Goal: Use online tool/utility: Use online tool/utility

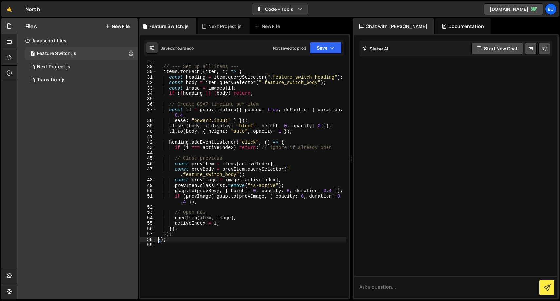
scroll to position [176, 0]
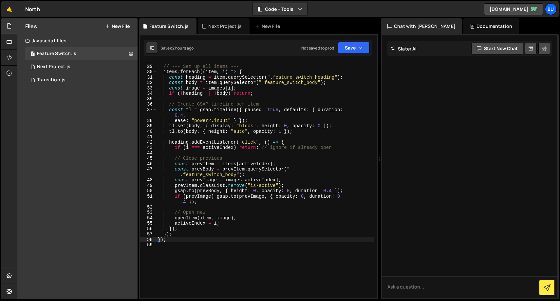
drag, startPoint x: 352, startPoint y: 137, endPoint x: 376, endPoint y: 137, distance: 23.6
click at [376, 137] on div "Files New File Javascript files 1 Feature Switch.js 0 1 Next Project.js 0 1 Tra…" at bounding box center [288, 158] width 543 height 281
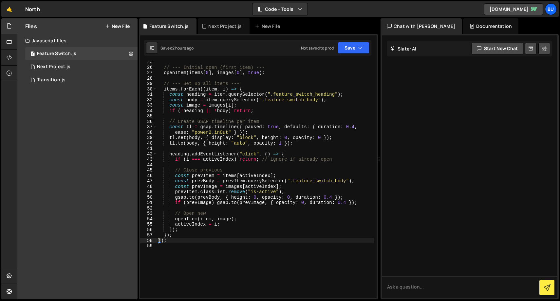
scroll to position [138, 0]
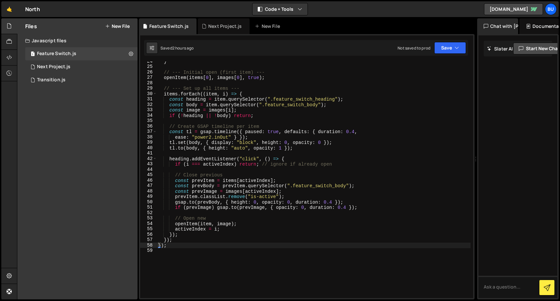
drag, startPoint x: 379, startPoint y: 132, endPoint x: 474, endPoint y: 128, distance: 94.8
click at [474, 129] on div "Files New File Javascript files 1 Feature Switch.js 0 1 Next Project.js 0 1 Tra…" at bounding box center [288, 158] width 543 height 281
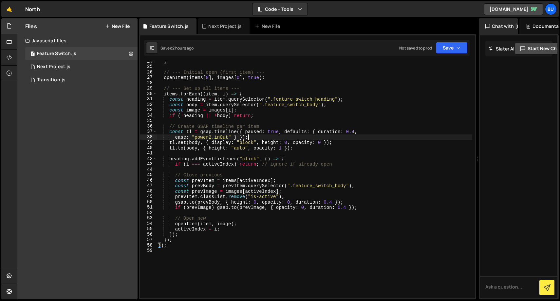
click at [301, 139] on div "} // --- Initial open (first item) --- openItem ( items [ 0 ] , images [ 0 ] , …" at bounding box center [315, 182] width 316 height 247
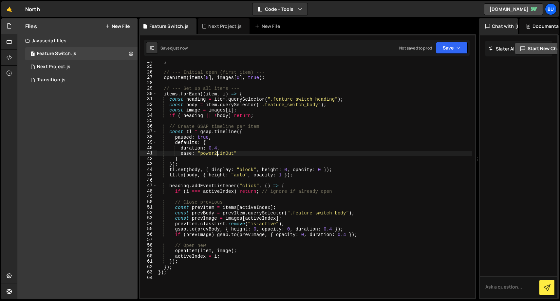
click at [217, 154] on div "} // --- Initial open (first item) --- openItem ( items [ 0 ] , images [ 0 ] , …" at bounding box center [315, 182] width 316 height 247
click at [217, 147] on div "} // --- Initial open (first item) --- openItem ( items [ 0 ] , images [ 0 ] , …" at bounding box center [315, 182] width 316 height 247
click at [217, 154] on div "} // --- Initial open (first item) --- openItem ( items [ 0 ] , images [ 0 ] , …" at bounding box center [315, 182] width 316 height 247
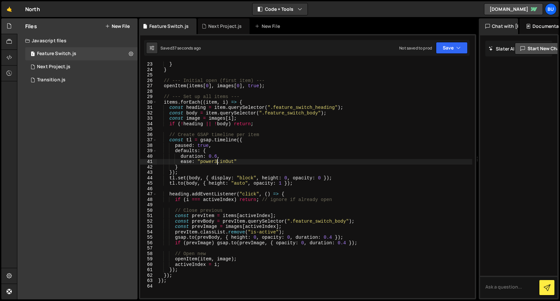
scroll to position [119, 0]
click at [331, 238] on div "} } // --- Initial open (first item) --- openItem ( items [ 0 ] , images [ 0 ] …" at bounding box center [315, 185] width 316 height 247
click at [333, 238] on div "} } // --- Initial open (first item) --- openItem ( items [ 0 ] , images [ 0 ] …" at bounding box center [315, 185] width 316 height 247
click at [328, 245] on div "} } // --- Initial open (first item) --- openItem ( items [ 0 ] , images [ 0 ] …" at bounding box center [315, 185] width 316 height 247
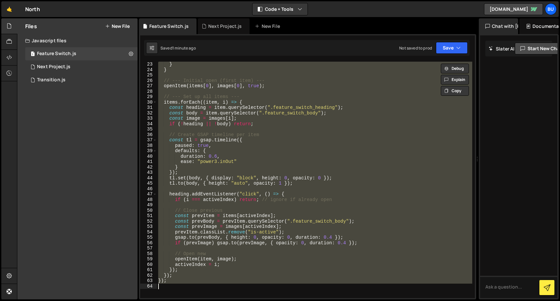
scroll to position [0, 0]
click at [252, 179] on div "} } // --- Initial open (first item) --- openItem ( items [ 0 ] , images [ 0 ] …" at bounding box center [315, 180] width 316 height 236
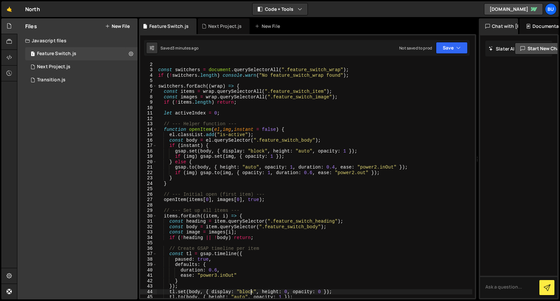
scroll to position [6, 0]
click at [335, 168] on div "const switchers = document . querySelectorAll ( ".feature_switch_wrap" ) ; if (…" at bounding box center [315, 185] width 316 height 247
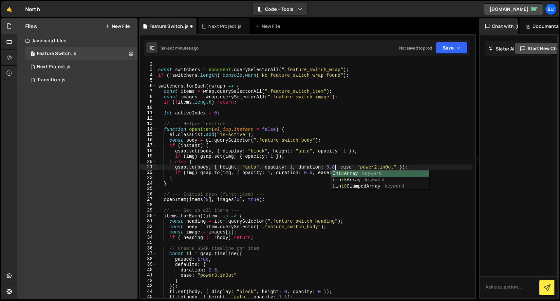
scroll to position [0, 12]
click at [313, 172] on div "const switchers = document . querySelectorAll ( ".feature_switch_wrap" ) ; if (…" at bounding box center [315, 185] width 316 height 247
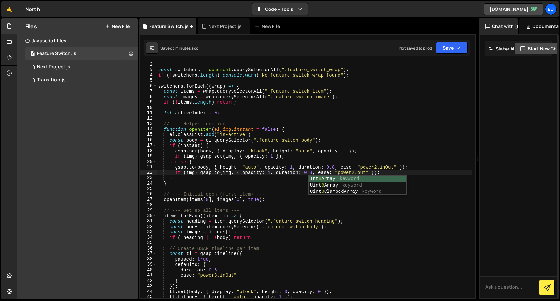
scroll to position [0, 11]
click at [378, 167] on div "const switchers = document . querySelectorAll ( ".feature_switch_wrap" ) ; if (…" at bounding box center [315, 185] width 316 height 247
click at [354, 172] on div "const switchers = document . querySelectorAll ( ".feature_switch_wrap" ) ; if (…" at bounding box center [315, 185] width 316 height 247
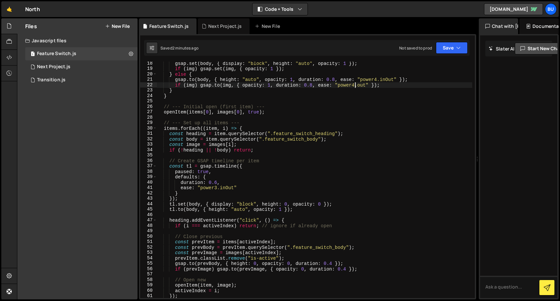
scroll to position [121, 0]
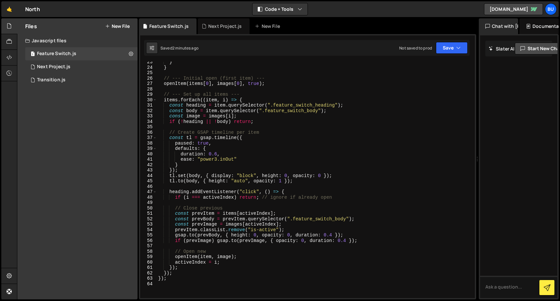
click at [332, 234] on div "} } // --- Initial open (first item) --- openItem ( items [ 0 ] , images [ 0 ] …" at bounding box center [315, 182] width 316 height 247
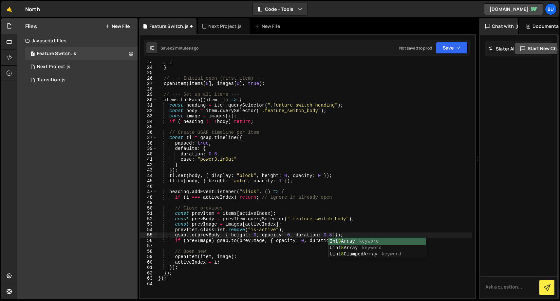
click at [357, 221] on div "} } // --- Initial open (first item) --- openItem ( items [ 0 ] , images [ 0 ] …" at bounding box center [315, 182] width 316 height 247
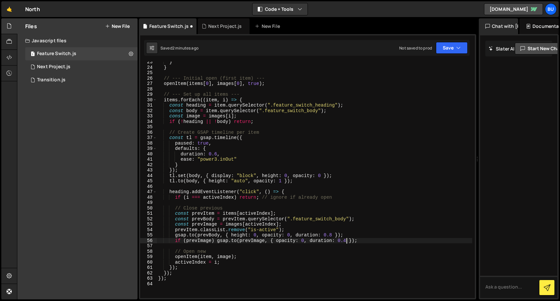
click at [346, 240] on div "} } // --- Initial open (first item) --- openItem ( items [ 0 ] , images [ 0 ] …" at bounding box center [315, 182] width 316 height 247
click at [315, 220] on div "} } // --- Initial open (first item) --- openItem ( items [ 0 ] , images [ 0 ] …" at bounding box center [315, 182] width 316 height 247
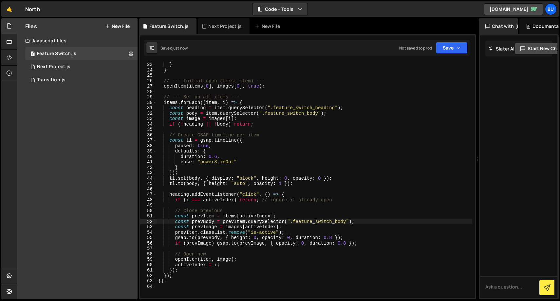
scroll to position [118, 0]
click at [310, 241] on div "if ( img ) gsap . to ( img , { opacity : 1 , duration : 0.8 , ease : "power4.ou…" at bounding box center [315, 180] width 316 height 247
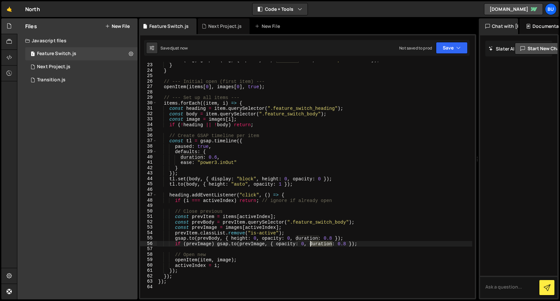
click at [310, 241] on div "if ( img ) gsap . to ( img , { opacity : 1 , duration : 0.8 , ease : "power4.ou…" at bounding box center [315, 180] width 316 height 247
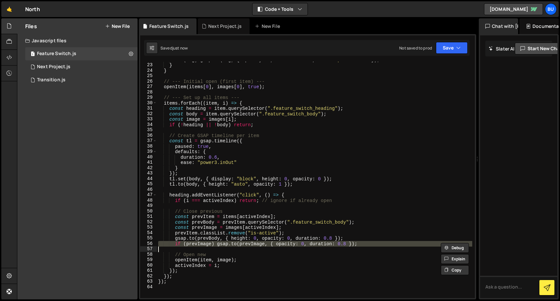
click at [309, 237] on div "if ( img ) gsap . to ( img , { opacity : 1 , duration : 0.8 , ease : "power4.ou…" at bounding box center [315, 180] width 316 height 247
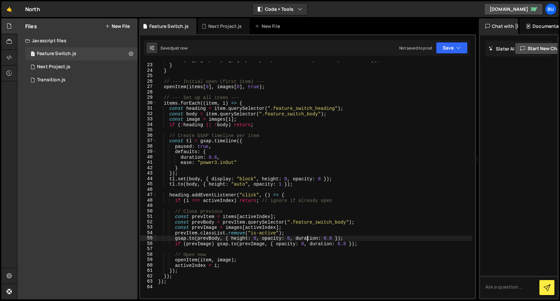
scroll to position [0, 12]
click at [309, 237] on div "if ( img ) gsap . to ( img , { opacity : 1 , duration : 0.8 , ease : "power4.ou…" at bounding box center [315, 180] width 316 height 247
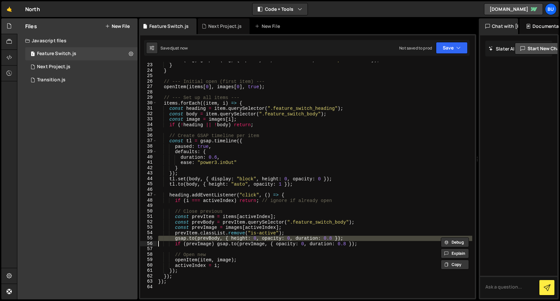
click at [309, 237] on div "if ( img ) gsap . to ( img , { opacity : 1 , duration : 0.8 , ease : "power4.ou…" at bounding box center [315, 180] width 316 height 247
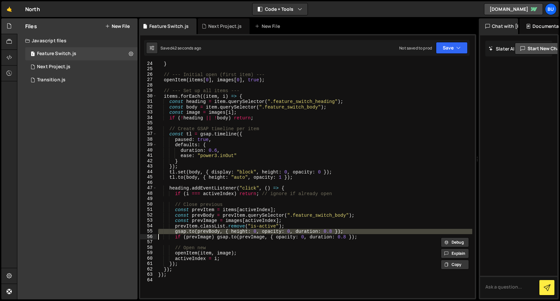
scroll to position [125, 0]
click at [188, 238] on div "} // --- Initial open (first item) --- openItem ( items [ 0 ] , images [ 0 ] , …" at bounding box center [315, 184] width 316 height 247
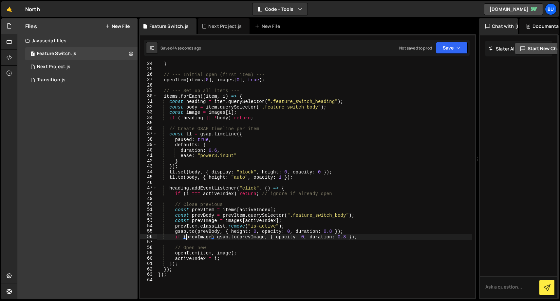
click at [287, 225] on div "} // --- Initial open (first item) --- openItem ( items [ 0 ] , images [ 0 ] , …" at bounding box center [315, 184] width 316 height 247
type textarea "prevItem.classList.remove("is-active");"
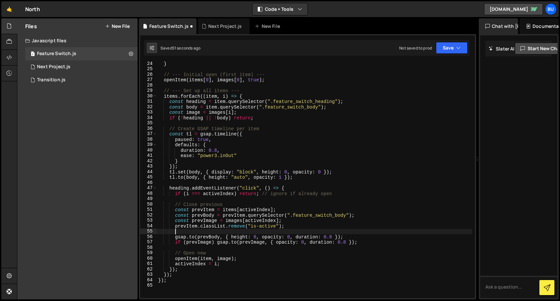
click at [364, 244] on div "} // --- Initial open (first item) --- openItem ( items [ 0 ] , images [ 0 ] , …" at bounding box center [315, 184] width 316 height 247
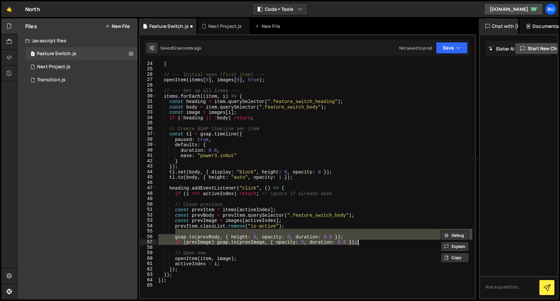
paste textarea
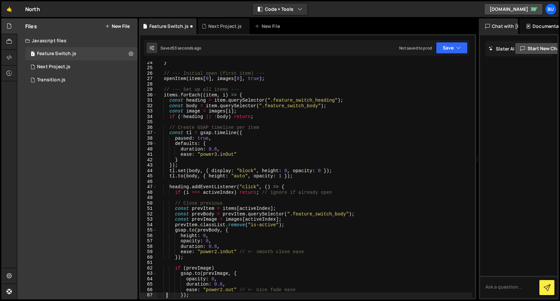
scroll to position [163, 0]
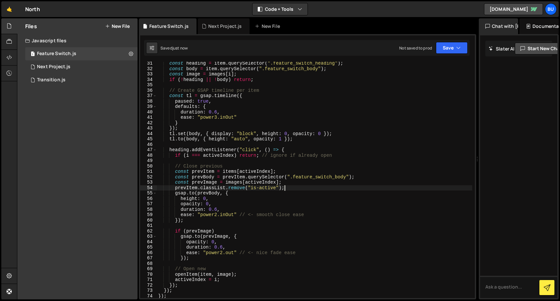
click at [318, 189] on div "const heading = item . querySelector ( ".feature_switch_heading" ) ; const body…" at bounding box center [315, 184] width 316 height 247
type textarea "prevItem.classList.remove("is-active");"
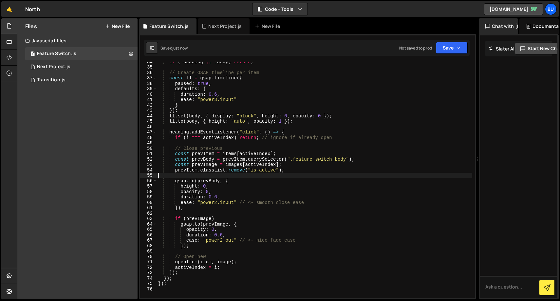
scroll to position [181, 0]
click at [216, 202] on div "if ( ! heading || ! body ) return ; // Create GSAP timeline per item const tl =…" at bounding box center [315, 182] width 316 height 247
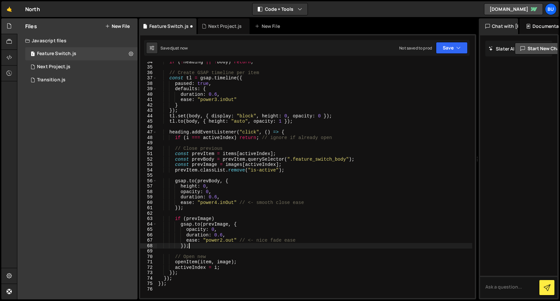
click at [223, 243] on div "if ( ! heading || ! body ) return ; // Create GSAP timeline per item const tl =…" at bounding box center [315, 182] width 316 height 247
click at [222, 240] on div "if ( ! heading || ! body ) return ; // Create GSAP timeline per item const tl =…" at bounding box center [315, 182] width 316 height 247
click at [216, 198] on div "if ( ! heading || ! body ) return ; // Create GSAP timeline per item const tl =…" at bounding box center [315, 182] width 316 height 247
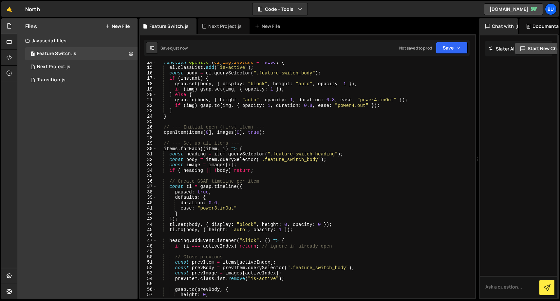
scroll to position [73, 0]
click at [250, 106] on div "function openItem ( el , img , instant = false ) { el . classList . add ( "is-a…" at bounding box center [315, 182] width 316 height 247
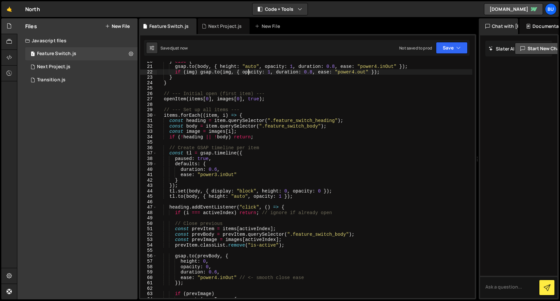
scroll to position [148, 0]
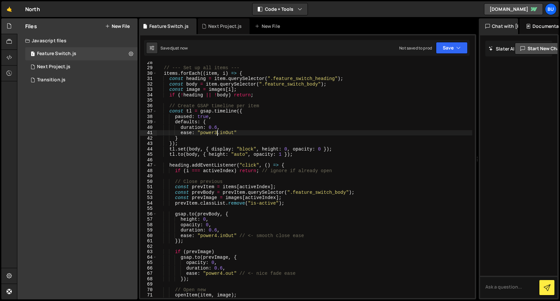
click at [217, 133] on div "// --- Set up all items --- items . forEach (( item , i ) => { const heading = …" at bounding box center [315, 183] width 316 height 247
click at [215, 125] on div "// --- Set up all items --- items . forEach (( item , i ) => { const heading = …" at bounding box center [315, 183] width 316 height 247
click at [215, 127] on div "// --- Set up all items --- items . forEach (( item , i ) => { const heading = …" at bounding box center [315, 183] width 316 height 247
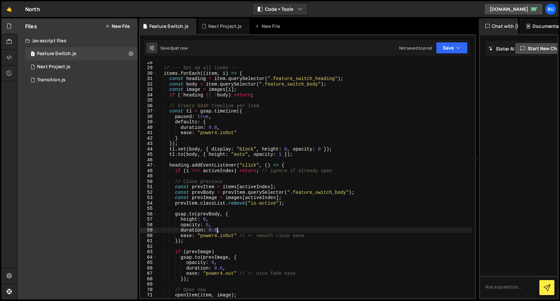
click at [218, 227] on div "// --- Set up all items --- items . forEach (( item , i ) => { const heading = …" at bounding box center [315, 183] width 316 height 247
click at [224, 268] on div "// --- Set up all items --- items . forEach (( item , i ) => { const heading = …" at bounding box center [315, 183] width 316 height 247
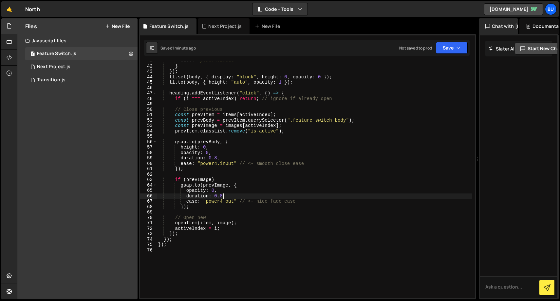
scroll to position [220, 0]
click at [223, 200] on div "ease : "power4.inOut" } }) ; tl . set ( body , { display : "block" , height : 0…" at bounding box center [315, 181] width 316 height 247
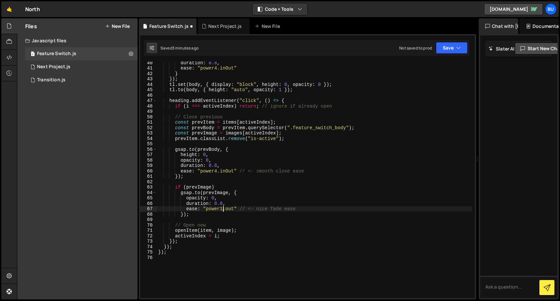
scroll to position [212, 0]
click at [225, 209] on div "duration : 0.8 , ease : "power4.inOut" } }) ; tl . set ( body , { display : "bl…" at bounding box center [315, 184] width 316 height 247
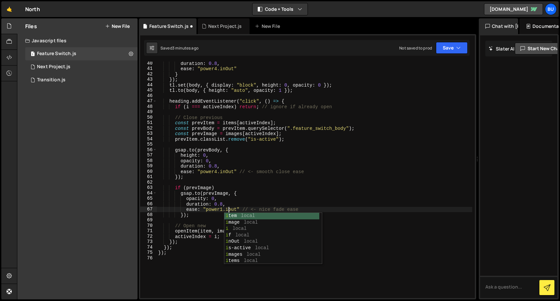
scroll to position [0, 5]
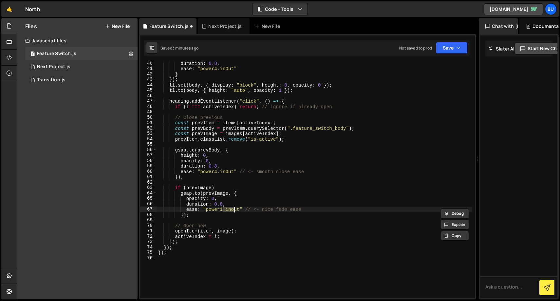
click at [237, 208] on div "duration : 0.8 , ease : "power4.inOut" } }) ; tl . set ( body , { display : "bl…" at bounding box center [315, 184] width 316 height 247
click at [234, 208] on div "duration : 0.8 , ease : "power4.inOut" } }) ; tl . set ( body , { display : "bl…" at bounding box center [315, 184] width 316 height 247
click at [236, 206] on div "duration : 0.8 , ease : "power4.inOut" } }) ; tl . set ( body , { display : "bl…" at bounding box center [315, 184] width 316 height 247
drag, startPoint x: 205, startPoint y: 209, endPoint x: 228, endPoint y: 209, distance: 23.3
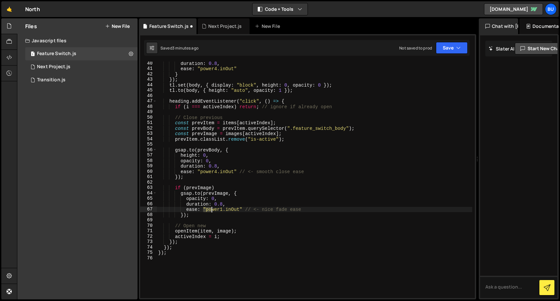
click at [228, 209] on div "duration : 0.8 , ease : "power4.inOut" } }) ; tl . set ( body , { display : "bl…" at bounding box center [315, 184] width 316 height 247
click at [222, 205] on div "duration : 0.8 , ease : "power4.inOut" } }) ; tl . set ( body , { display : "bl…" at bounding box center [315, 184] width 316 height 247
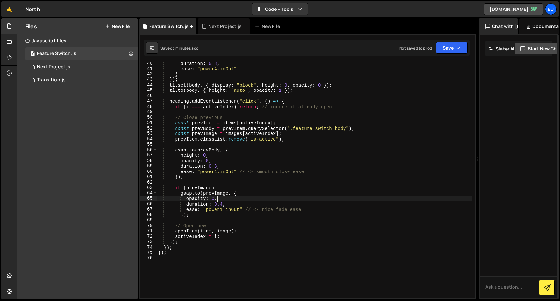
click at [246, 199] on div "duration : 0.8 , ease : "power4.inOut" } }) ; tl . set ( body , { display : "bl…" at bounding box center [315, 184] width 316 height 247
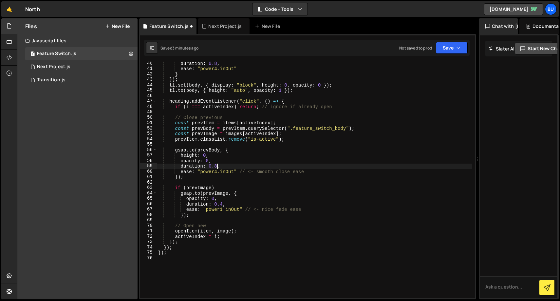
click at [217, 165] on div "duration : 0.8 , ease : "power4.inOut" } }) ; tl . set ( body , { display : "bl…" at bounding box center [315, 184] width 316 height 247
click at [239, 157] on div "duration : 0.8 , ease : "power4.inOut" } }) ; tl . set ( body , { display : "bl…" at bounding box center [315, 184] width 316 height 247
click at [217, 172] on div "duration : 0.8 , ease : "power4.inOut" } }) ; tl . set ( body , { display : "bl…" at bounding box center [315, 184] width 316 height 247
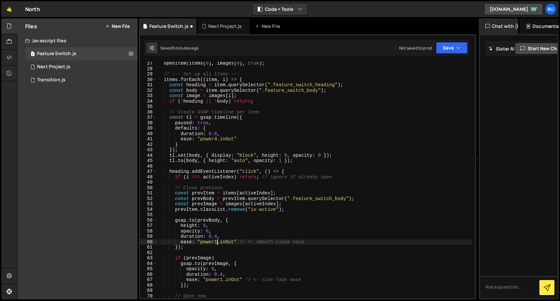
scroll to position [142, 0]
click at [216, 133] on div "openItem ( items [ 0 ] , images [ 0 ] , true ) ; // --- Set up all items --- it…" at bounding box center [315, 183] width 316 height 247
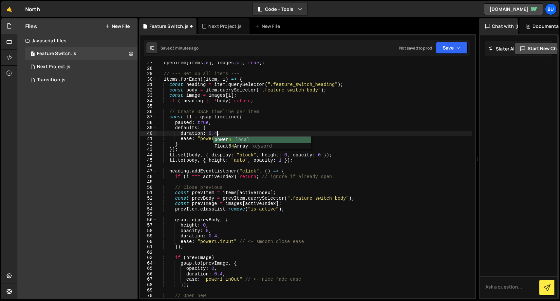
click at [236, 125] on div "openItem ( items [ 0 ] , images [ 0 ] , true ) ; // --- Set up all items --- it…" at bounding box center [315, 183] width 316 height 247
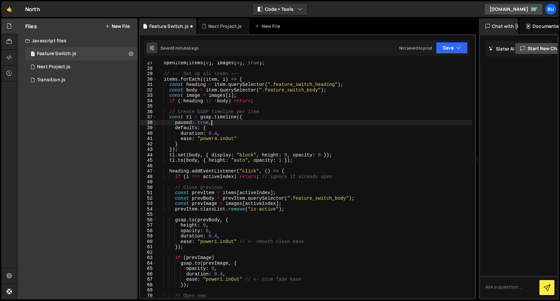
scroll to position [0, 3]
click at [217, 138] on div "openItem ( items [ 0 ] , images [ 0 ] , true ) ; // --- Set up all items --- it…" at bounding box center [315, 183] width 316 height 247
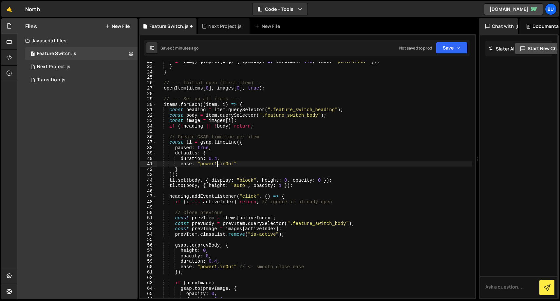
scroll to position [70, 0]
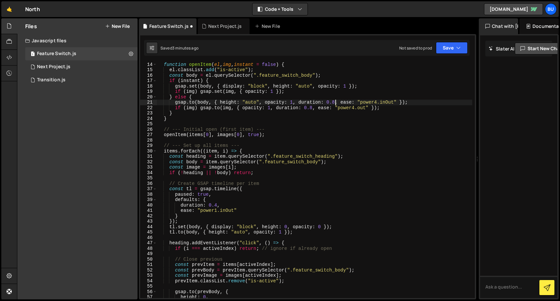
click at [336, 101] on div "// --- Helper function --- function openItem ( el , img , instant = false ) { e…" at bounding box center [315, 179] width 316 height 247
click at [313, 108] on div "// --- Helper function --- function openItem ( el , img , instant = false ) { e…" at bounding box center [315, 179] width 316 height 247
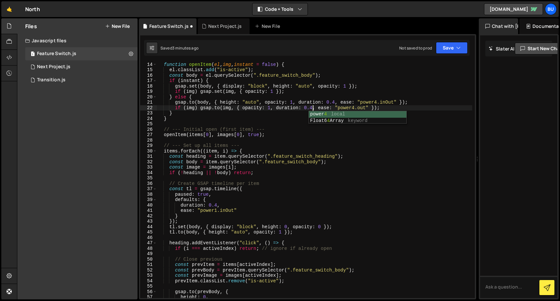
scroll to position [0, 11]
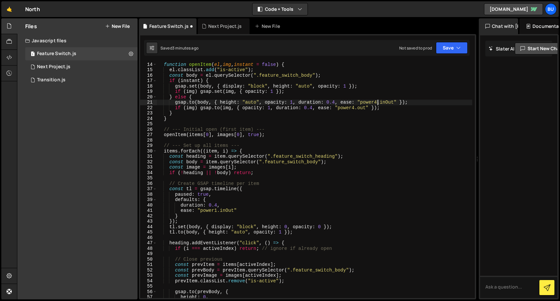
click at [377, 102] on div "// --- Helper function --- function openItem ( el , img , instant = false ) { e…" at bounding box center [315, 179] width 316 height 247
click at [360, 106] on div "// --- Helper function --- function openItem ( el , img , instant = false ) { e…" at bounding box center [315, 179] width 316 height 247
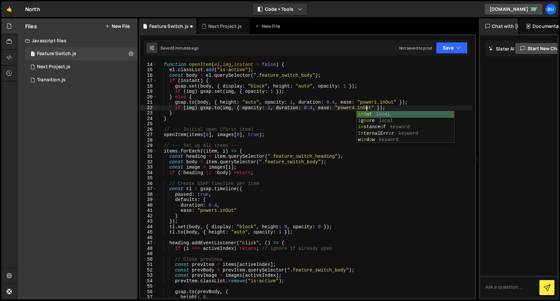
click at [315, 107] on div "// --- Helper function --- function openItem ( el , img , instant = false ) { e…" at bounding box center [315, 179] width 316 height 247
click at [355, 108] on div "// --- Helper function --- function openItem ( el , img , instant = false ) { e…" at bounding box center [315, 179] width 316 height 247
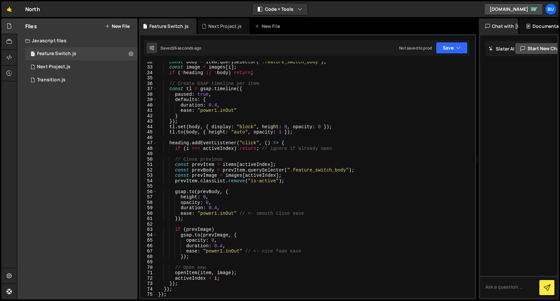
scroll to position [172, 0]
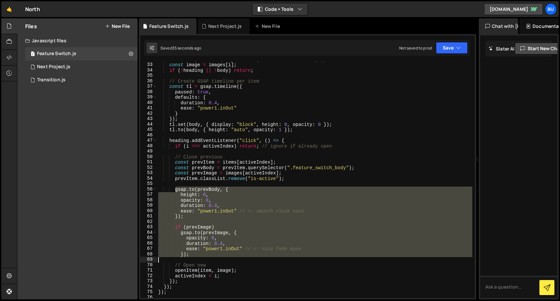
drag, startPoint x: 174, startPoint y: 187, endPoint x: 207, endPoint y: 258, distance: 78.5
click at [207, 258] on div "const body = item . querySelector ( ".feature_switch_body" ) ; const image = im…" at bounding box center [315, 180] width 316 height 247
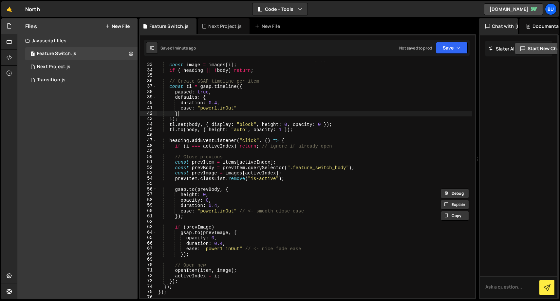
click at [230, 112] on div "const body = item . querySelector ( ".feature_switch_body" ) ; const image = im…" at bounding box center [315, 180] width 316 height 247
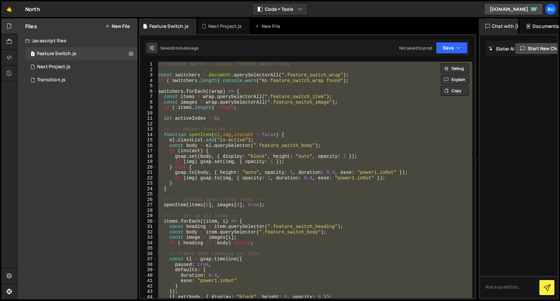
scroll to position [0, 0]
click at [238, 116] on div "// FEATURE SWITCH – simple, [PERSON_NAME]-ready const switchers = document . qu…" at bounding box center [315, 180] width 316 height 236
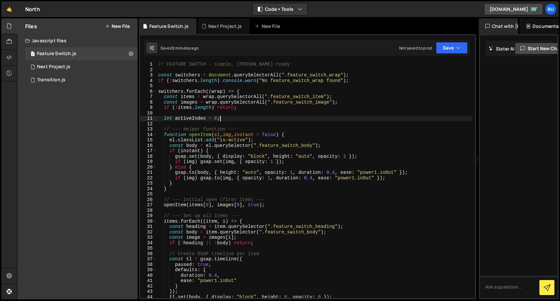
type textarea "});"
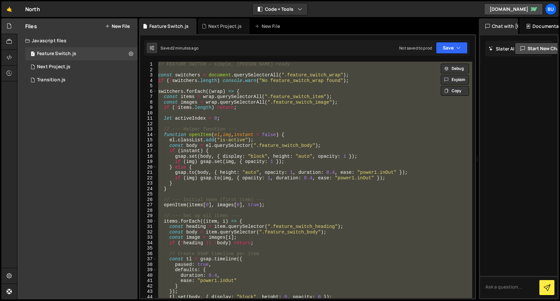
paste textarea
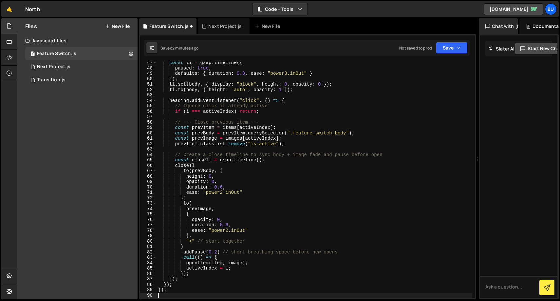
scroll to position [250, 0]
click at [218, 251] on div "const tl = gsap . timeline ({ paused : true , defaults : { duration : 0.8 , eas…" at bounding box center [315, 183] width 316 height 247
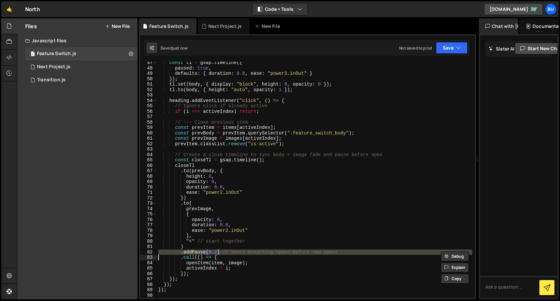
click at [218, 251] on div "const tl = gsap . timeline ({ paused : true , defaults : { duration : 0.8 , eas…" at bounding box center [315, 183] width 316 height 247
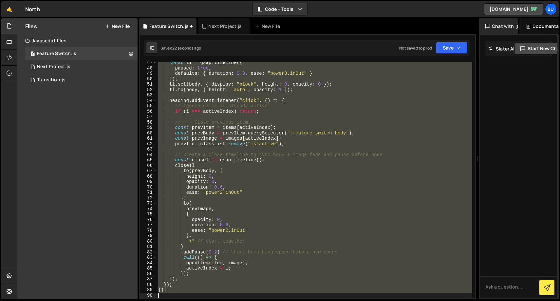
click at [228, 138] on div "const tl = gsap . timeline ({ paused : true , defaults : { duration : 0.8 , eas…" at bounding box center [315, 180] width 316 height 236
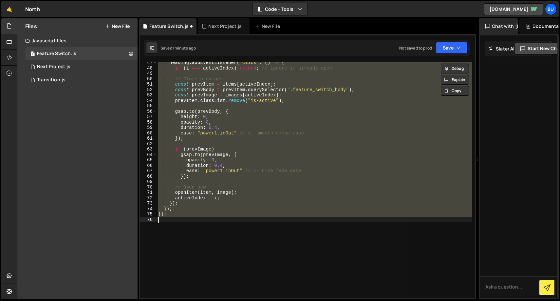
click at [213, 175] on div "heading . addEventListener ( "click" , ( ) => { if ( i === activeIndex ) return…" at bounding box center [315, 180] width 316 height 236
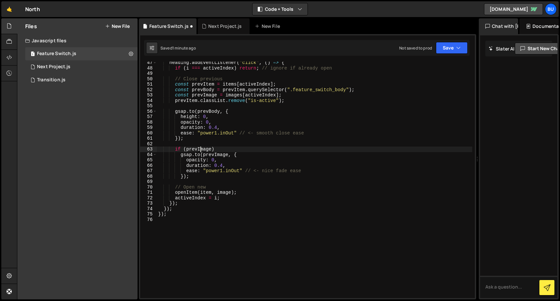
click at [202, 150] on div "heading . addEventListener ( "click" , ( ) => { if ( i === activeIndex ) return…" at bounding box center [315, 183] width 316 height 247
type textarea "if (prevImage) [DOMAIN_NAME](prevImage, {"
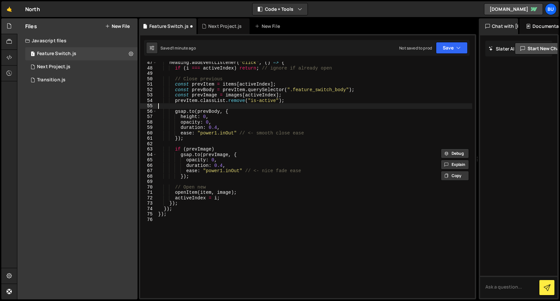
click at [220, 106] on div "heading . addEventListener ( "click" , ( ) => { if ( i === activeIndex ) return…" at bounding box center [315, 183] width 316 height 247
type textarea "});"
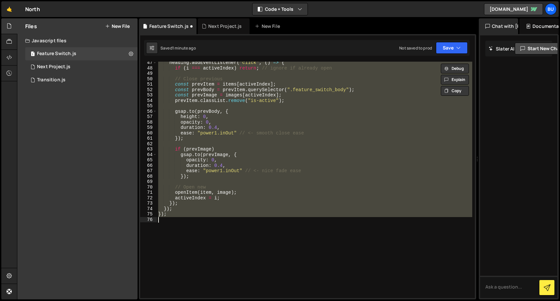
paste textarea
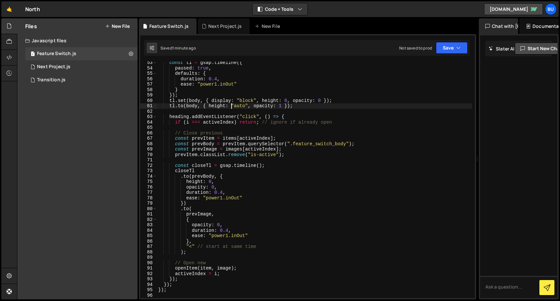
click at [231, 106] on div "const tl = gsap . timeline ({ paused : true , defaults : { duration : 0.4 , eas…" at bounding box center [315, 183] width 316 height 247
type textarea "});"
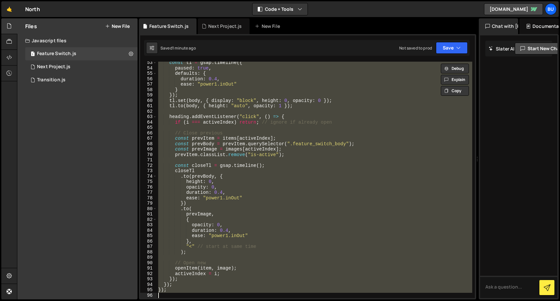
paste textarea
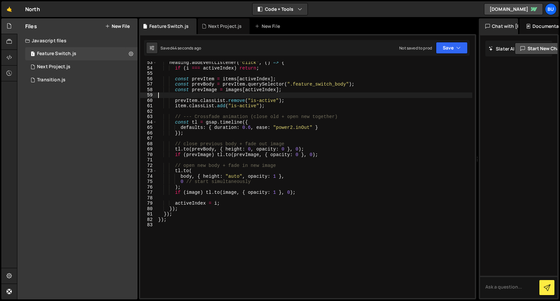
click at [233, 97] on div "heading . addEventListener ( "click" , ( ) => { if ( i === activeIndex ) return…" at bounding box center [315, 183] width 316 height 247
type textarea "});"
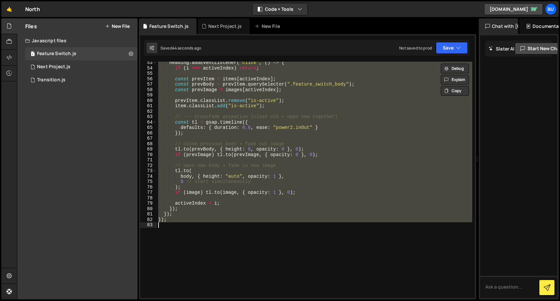
paste textarea
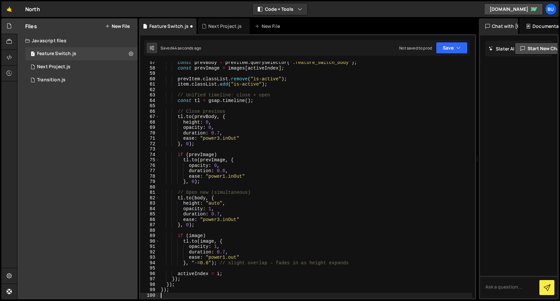
scroll to position [304, 0]
click at [193, 88] on div "const prevBody = prevItem . querySelector ( ".feature_switch_body" ) ; const pr…" at bounding box center [316, 183] width 313 height 247
type textarea "});"
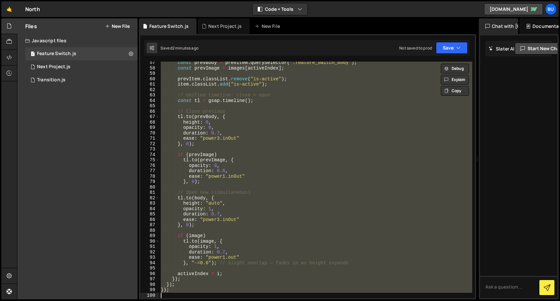
paste textarea
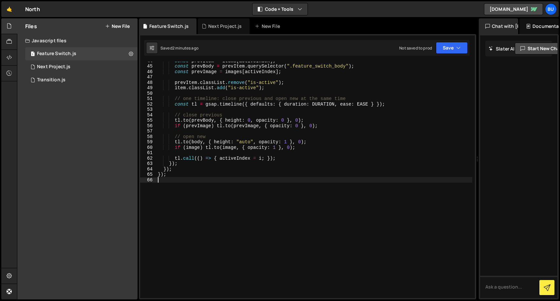
click at [187, 103] on div "const prevItem = items [ activeIndex ] ; const prevBody = prevItem . querySelec…" at bounding box center [315, 181] width 316 height 247
type textarea "});"
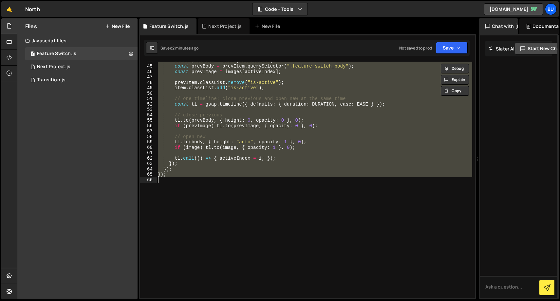
paste textarea
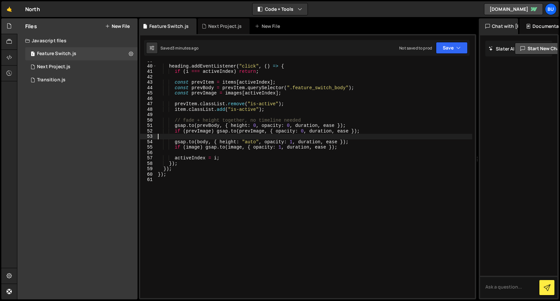
click at [239, 137] on div "heading . addEventListener ( "click" , ( ) => { if ( i === activeIndex ) return…" at bounding box center [315, 181] width 316 height 247
type textarea "});"
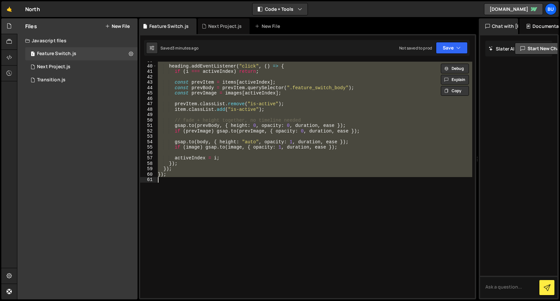
paste textarea
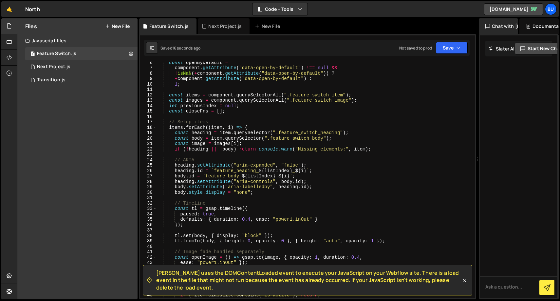
scroll to position [0, 0]
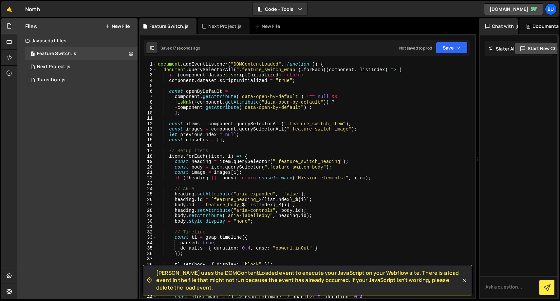
click at [214, 283] on span "[PERSON_NAME] uses the DOMContentLoaded event to execute your JavaScript on you…" at bounding box center [308, 280] width 305 height 22
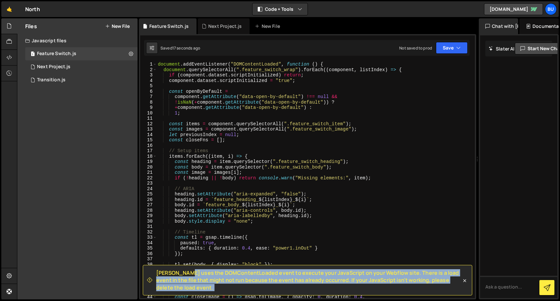
click at [214, 283] on span "[PERSON_NAME] uses the DOMContentLoaded event to execute your JavaScript on you…" at bounding box center [308, 280] width 305 height 22
copy div "Loremi dolo sit AMETconsecTetura elits do eiusmod temp InciDidunt ut labo Etdol…"
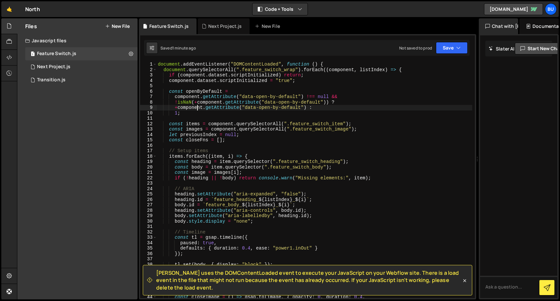
click at [198, 105] on div "document . addEventListener ( "DOMContentLoaded" , function ( ) { document . qu…" at bounding box center [315, 185] width 316 height 247
type textarea "});"
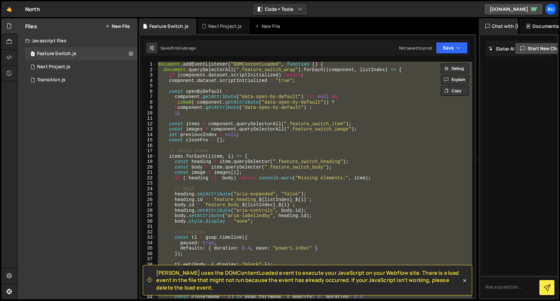
paste textarea
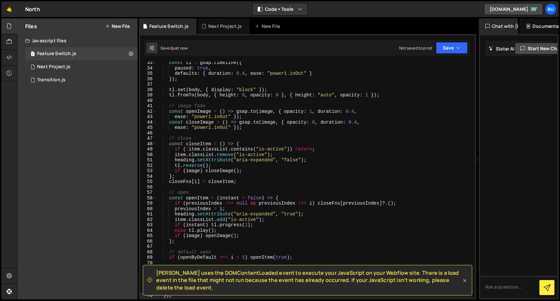
click at [464, 281] on icon at bounding box center [465, 280] width 3 height 3
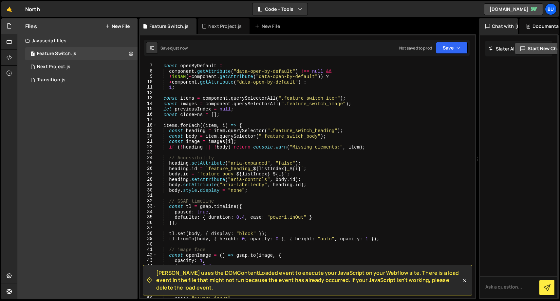
scroll to position [32, 0]
click at [299, 224] on div "const openByDefault = component . getAttribute ( "data-open-by-default" ) !== n…" at bounding box center [315, 179] width 316 height 247
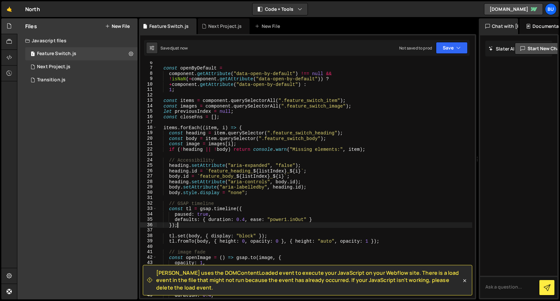
scroll to position [0, 0]
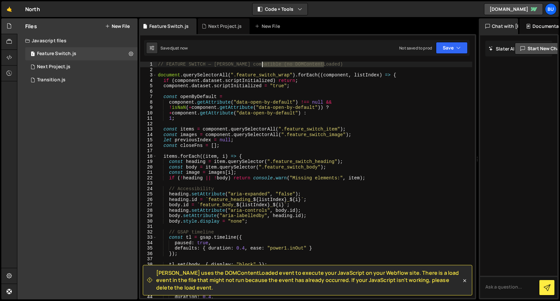
drag, startPoint x: 326, startPoint y: 63, endPoint x: 262, endPoint y: 62, distance: 64.2
click at [262, 62] on div "// FEATURE SWITCH — [PERSON_NAME] compatible (no DOMContentLoaded) document . q…" at bounding box center [315, 185] width 316 height 247
type textarea "// FEATURE SWITCH — [PERSON_NAME] compatible"
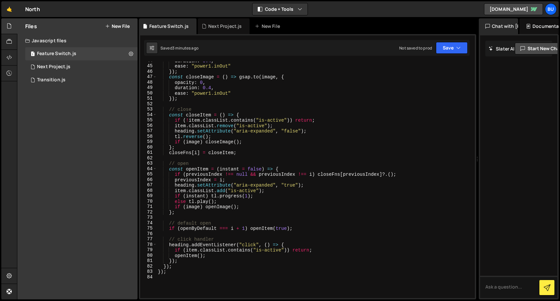
scroll to position [226, 0]
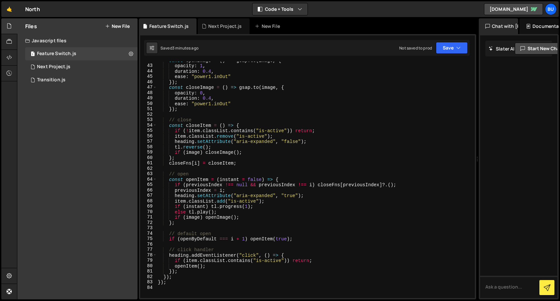
click at [231, 226] on div "const openImage = ( ) => gsap . to ( image , { opacity : 1 , duration : 0.4 , e…" at bounding box center [315, 181] width 316 height 247
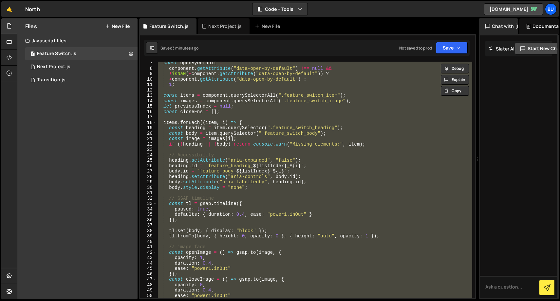
scroll to position [0, 0]
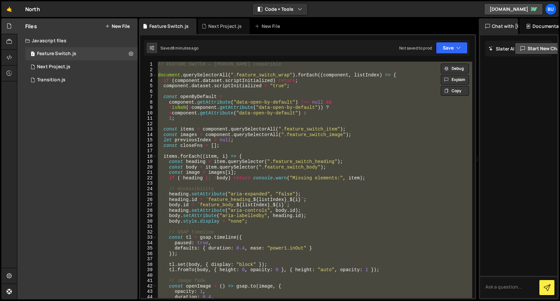
click at [275, 208] on div "// FEATURE SWITCH — [PERSON_NAME] compatible document . querySelectorAll ( ".fe…" at bounding box center [315, 180] width 316 height 236
type textarea "heading.setAttribute("aria-controls", [DOMAIN_NAME]);"
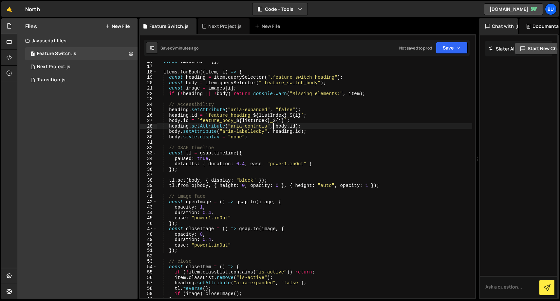
scroll to position [84, 0]
